Goal: Information Seeking & Learning: Learn about a topic

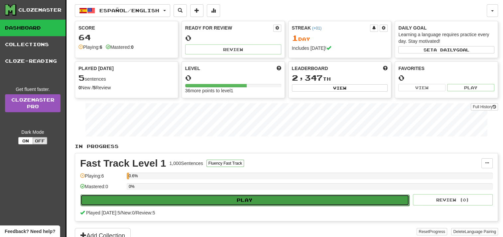
click at [207, 199] on button "Play" at bounding box center [244, 200] width 329 height 11
select select "**"
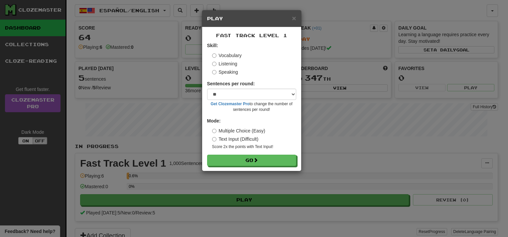
click at [229, 65] on label "Listening" at bounding box center [224, 64] width 25 height 7
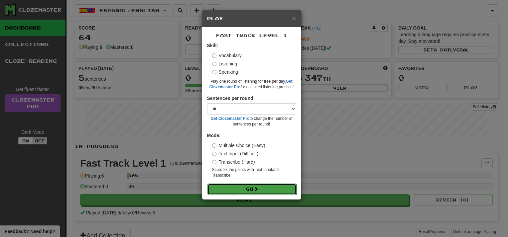
click at [235, 188] on button "Go" at bounding box center [252, 189] width 89 height 11
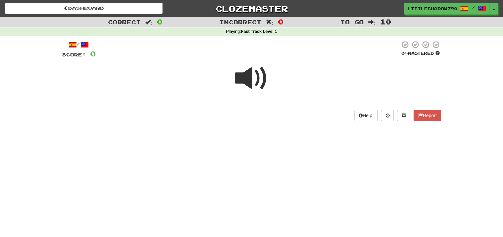
click at [251, 77] on span at bounding box center [251, 78] width 33 height 33
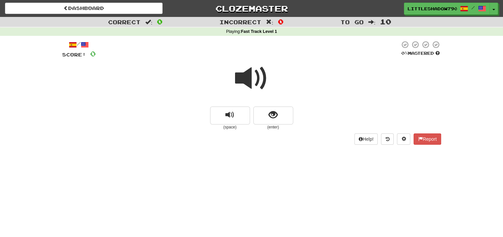
click at [250, 70] on span at bounding box center [251, 78] width 33 height 33
click at [242, 116] on button "replay audio" at bounding box center [230, 116] width 40 height 18
click at [266, 116] on button "show sentence" at bounding box center [273, 116] width 40 height 18
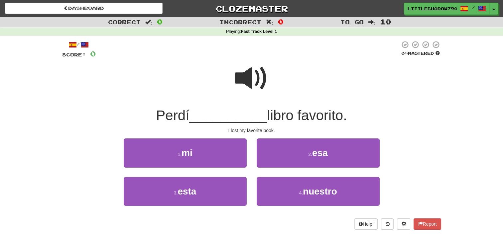
click at [251, 66] on span at bounding box center [251, 78] width 33 height 33
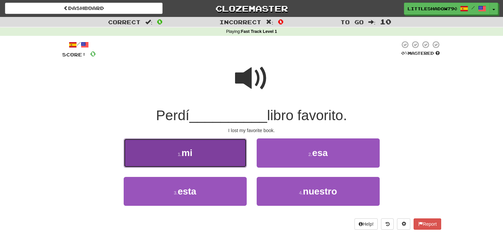
click at [220, 155] on button "1 . mi" at bounding box center [185, 153] width 123 height 29
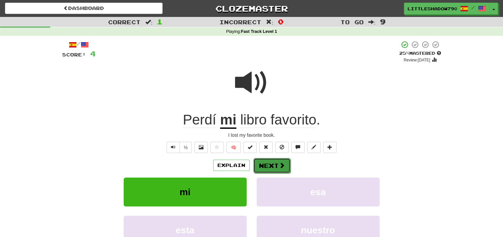
click at [269, 158] on button "Next" at bounding box center [271, 165] width 37 height 15
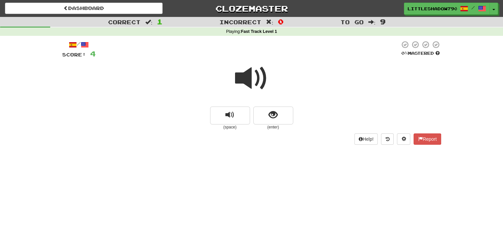
click at [251, 81] on span at bounding box center [251, 78] width 33 height 33
click at [269, 116] on span "show sentence" at bounding box center [273, 115] width 9 height 9
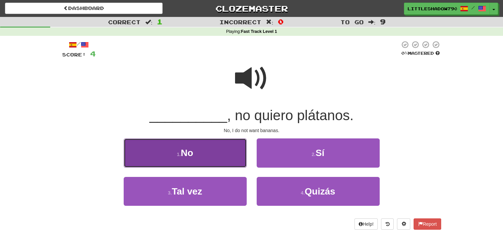
click at [214, 146] on button "1 . No" at bounding box center [185, 153] width 123 height 29
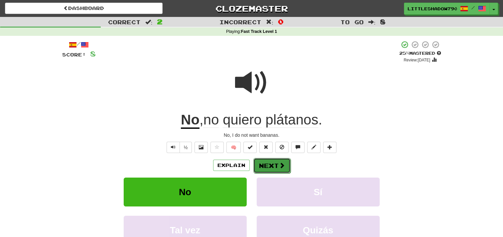
click at [264, 164] on button "Next" at bounding box center [271, 165] width 37 height 15
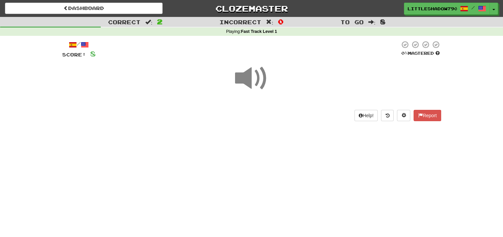
click at [255, 74] on span at bounding box center [251, 78] width 33 height 33
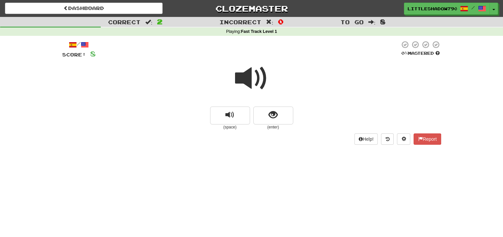
click at [255, 74] on span at bounding box center [251, 78] width 33 height 33
click at [261, 112] on button "show sentence" at bounding box center [273, 116] width 40 height 18
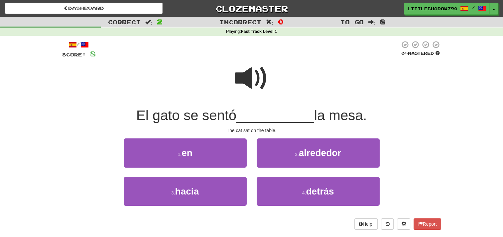
click at [243, 76] on span at bounding box center [251, 78] width 33 height 33
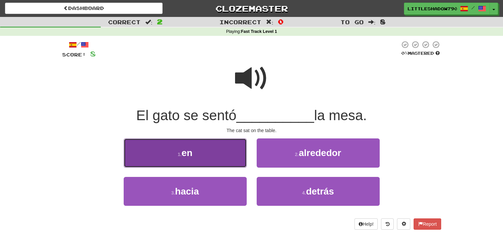
click at [208, 154] on button "1 . en" at bounding box center [185, 153] width 123 height 29
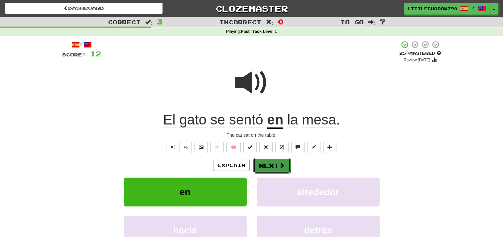
click at [263, 167] on button "Next" at bounding box center [271, 165] width 37 height 15
